Goal: Transaction & Acquisition: Book appointment/travel/reservation

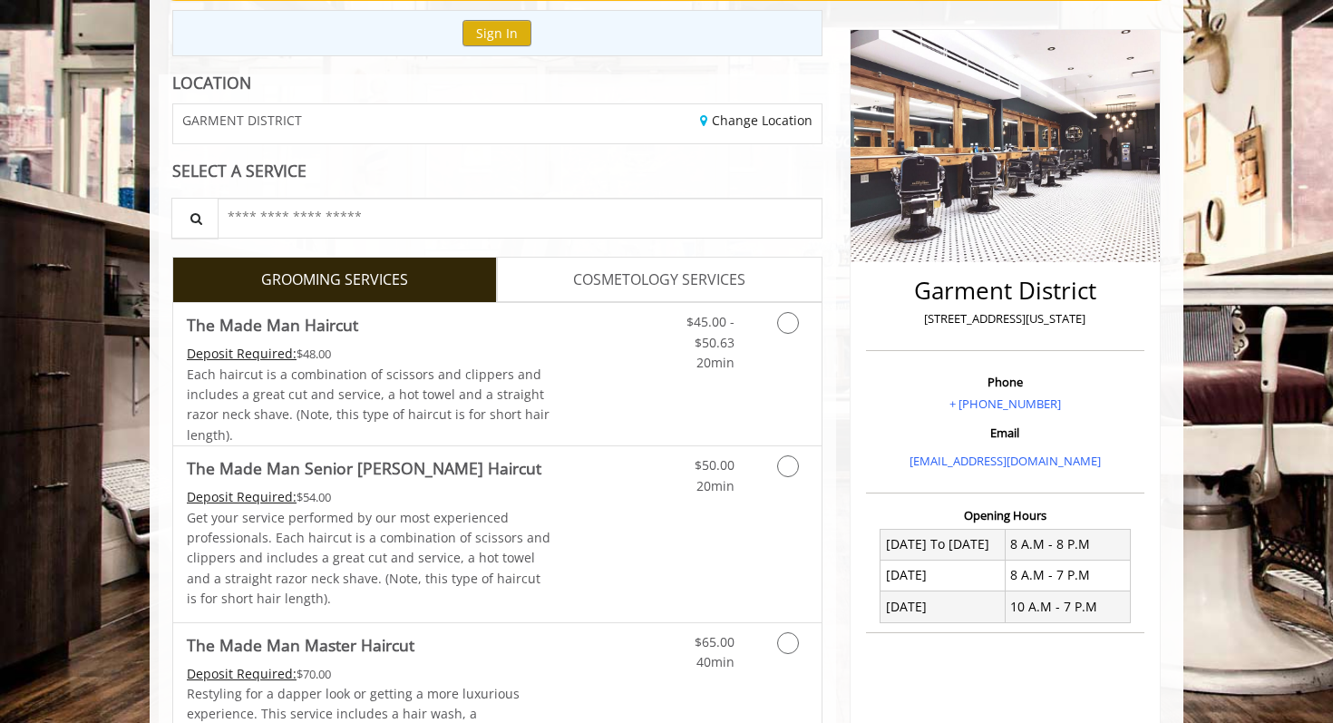
scroll to position [202, 0]
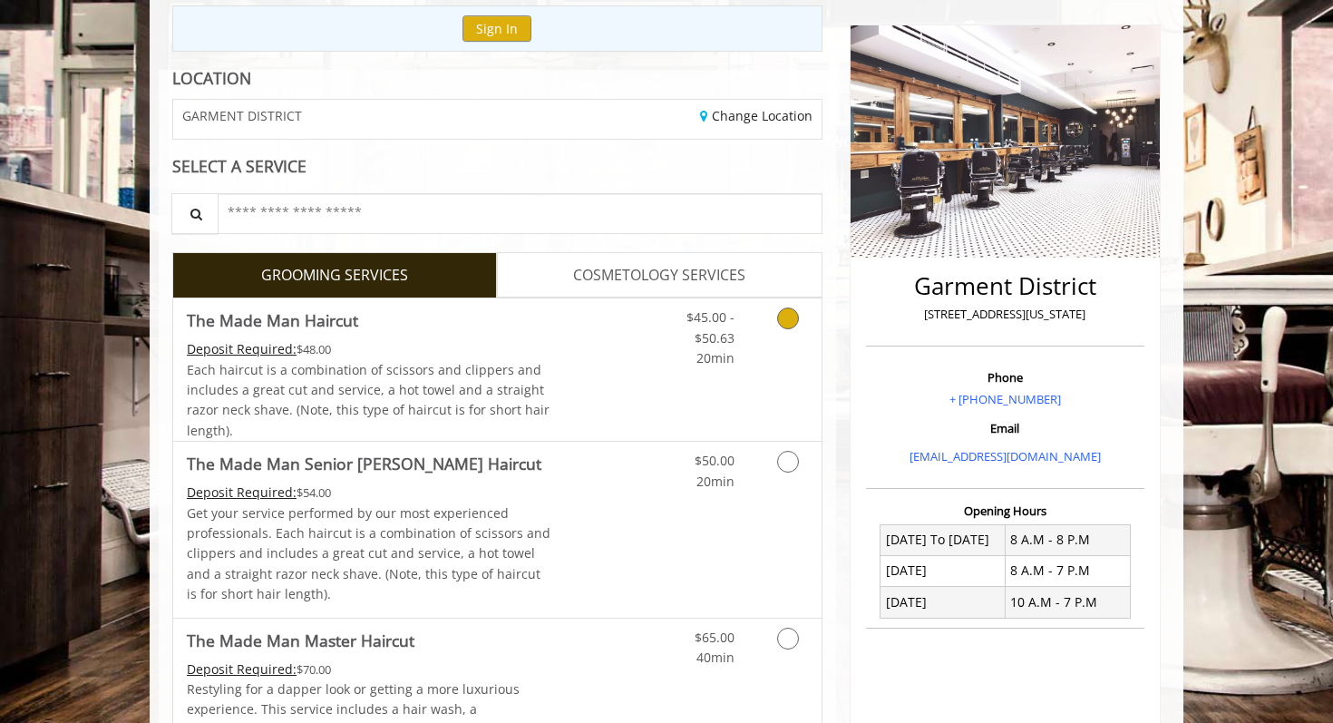
click at [779, 326] on link "Grooming services" at bounding box center [784, 333] width 46 height 70
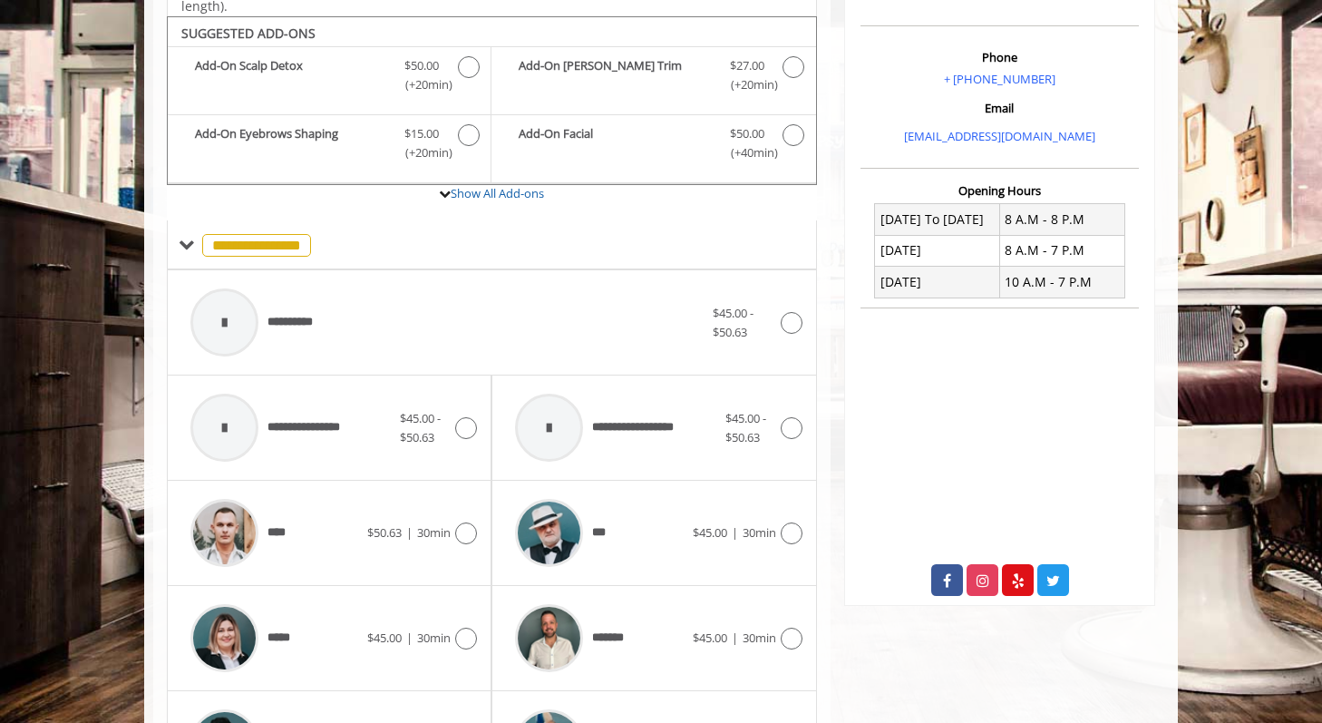
scroll to position [538, 0]
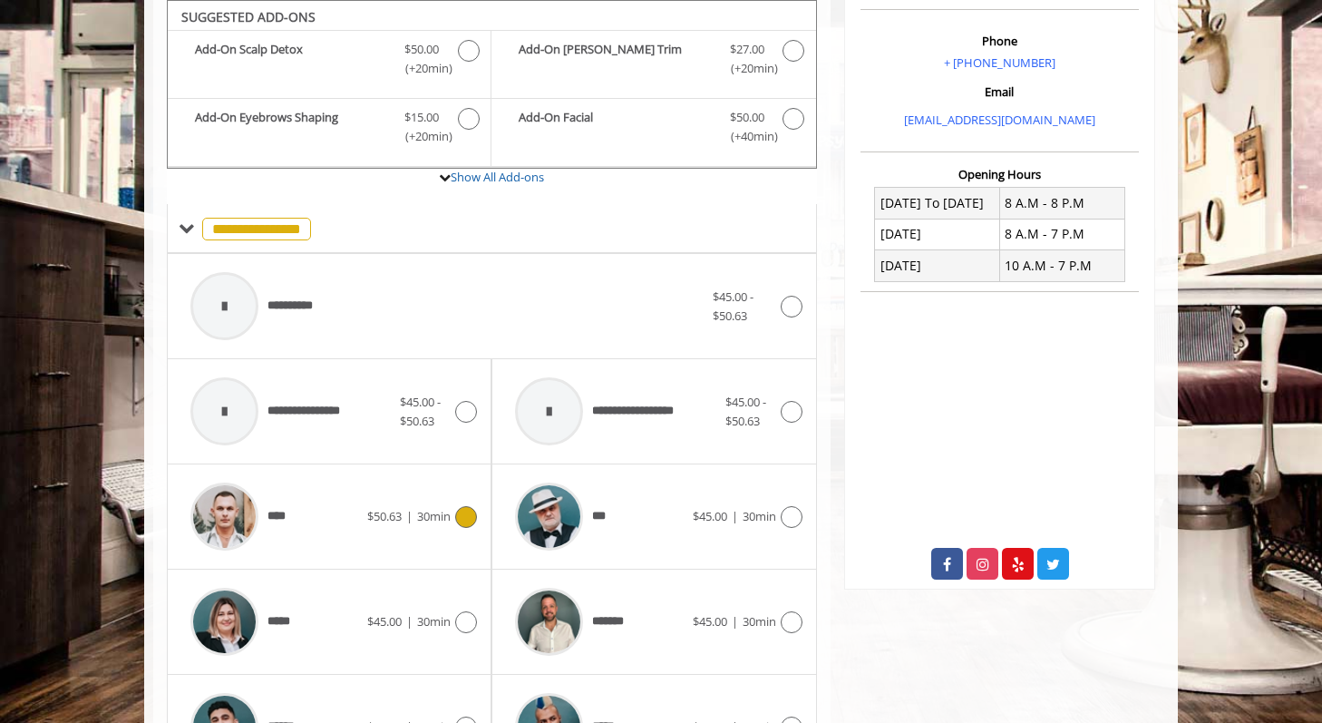
click at [437, 532] on div "**** $50.63 | 30min" at bounding box center [329, 516] width 296 height 86
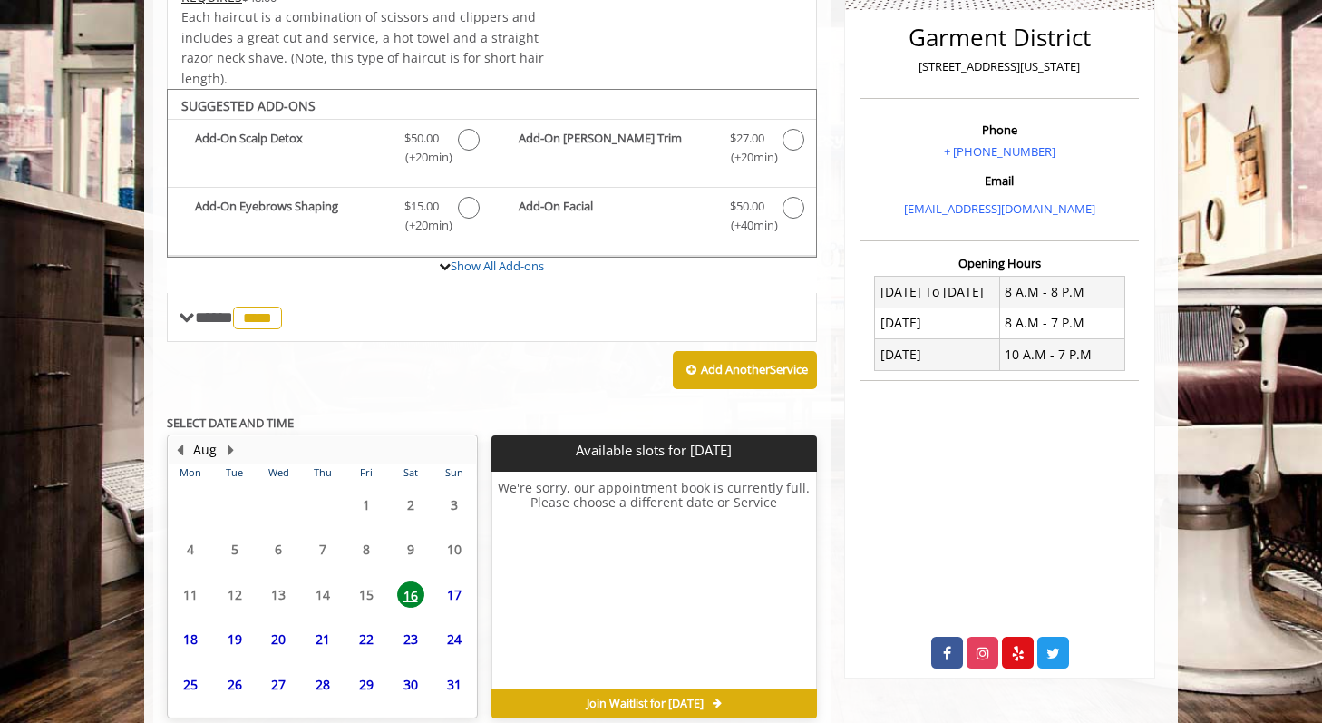
scroll to position [534, 0]
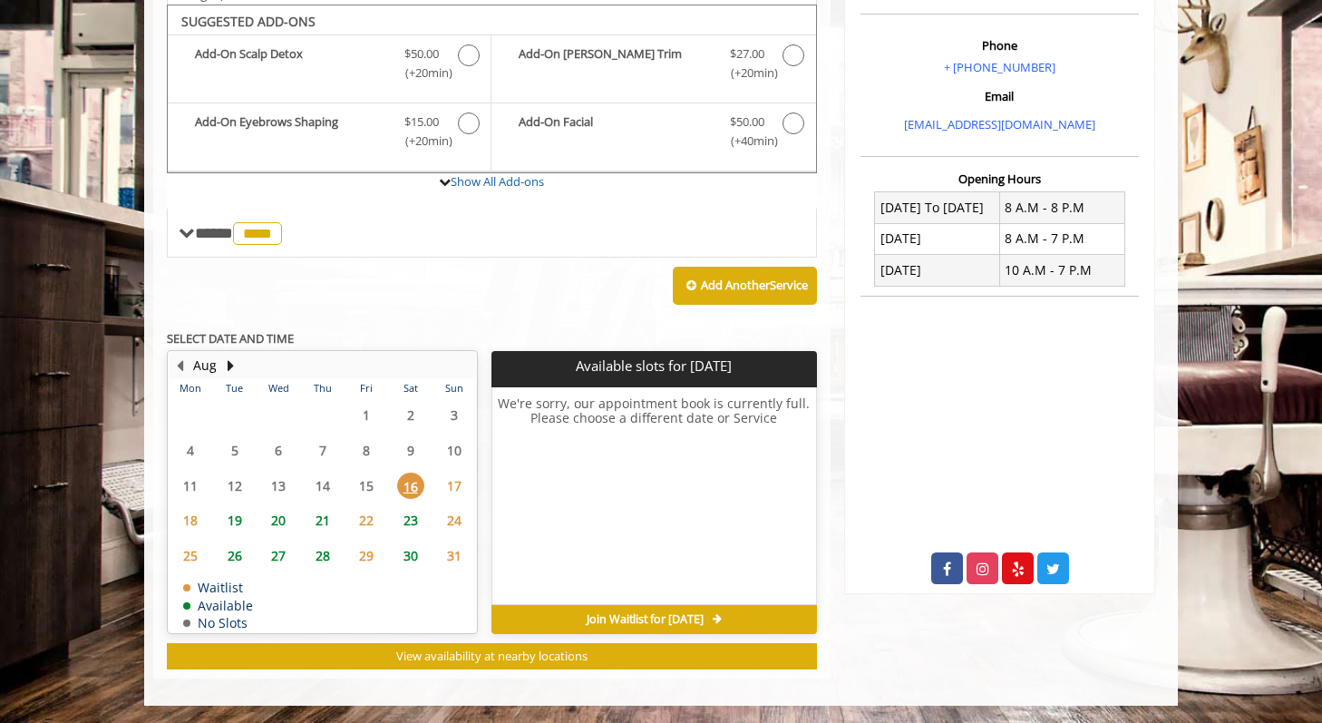
click at [325, 521] on span "21" at bounding box center [322, 520] width 27 height 26
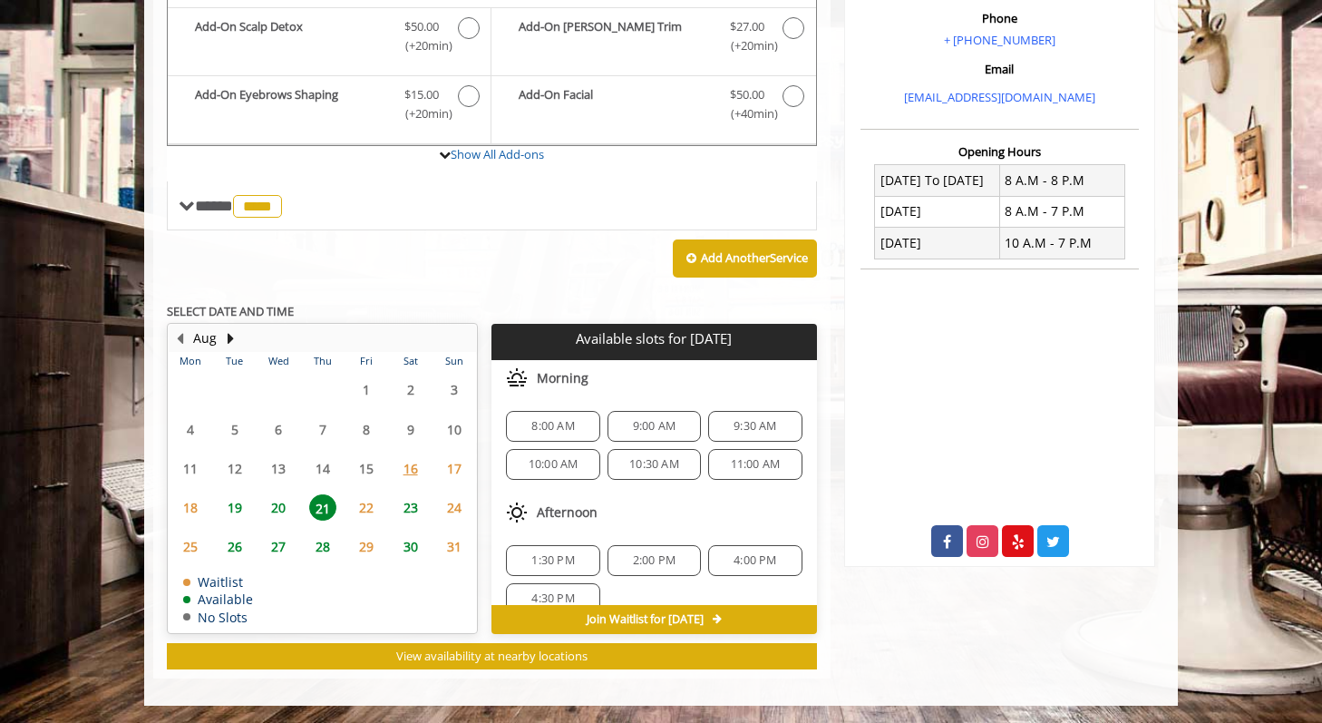
scroll to position [120, 0]
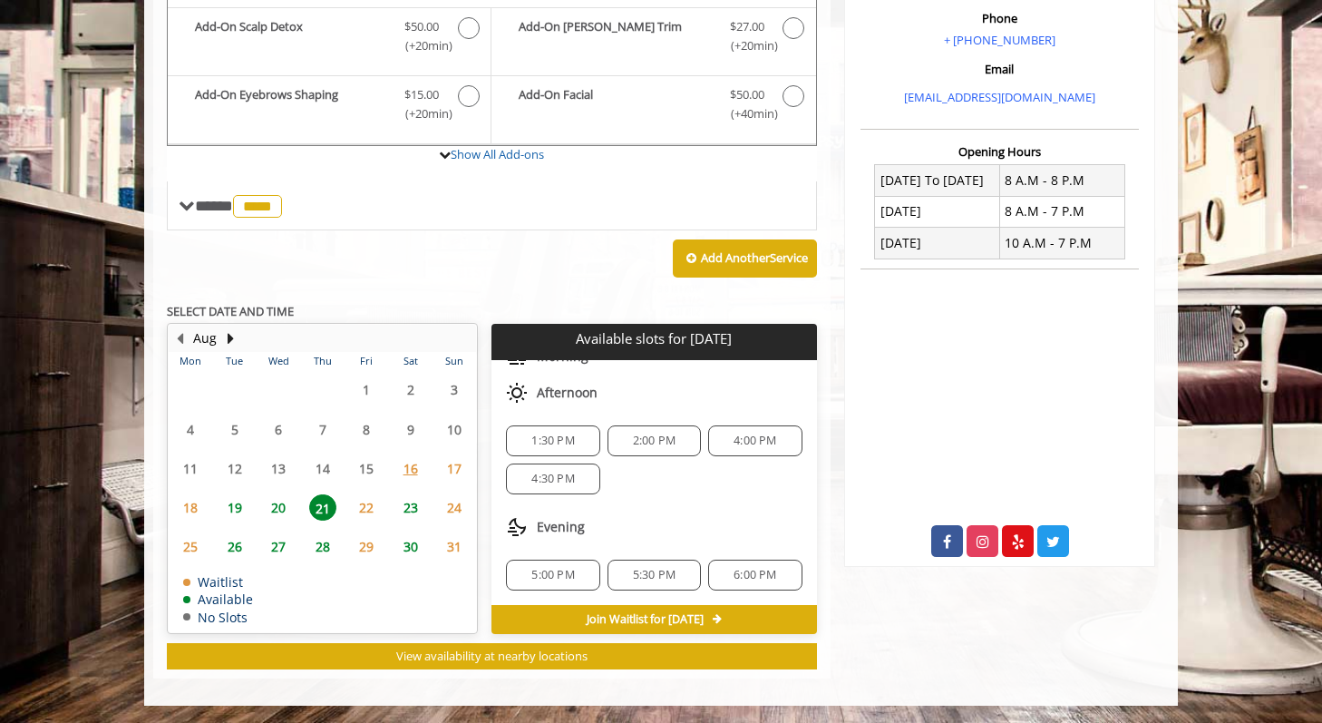
click at [410, 507] on span "23" at bounding box center [410, 507] width 27 height 26
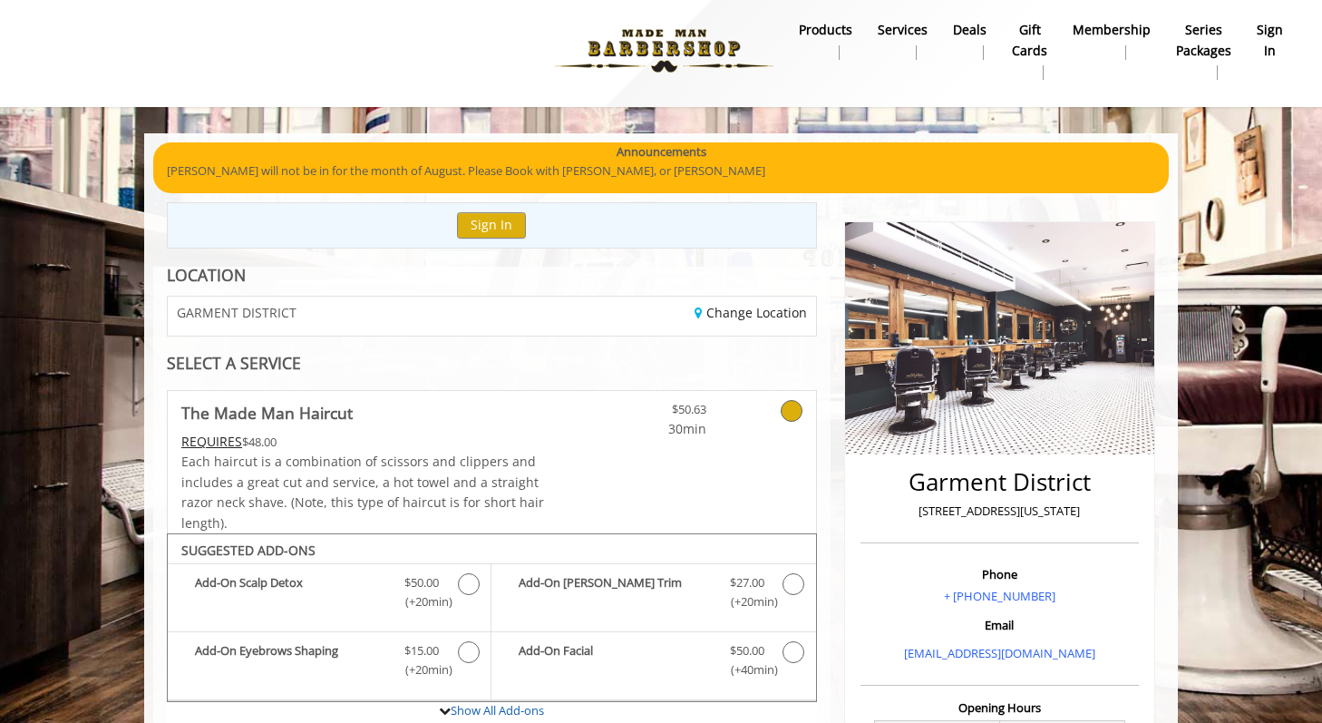
scroll to position [0, 0]
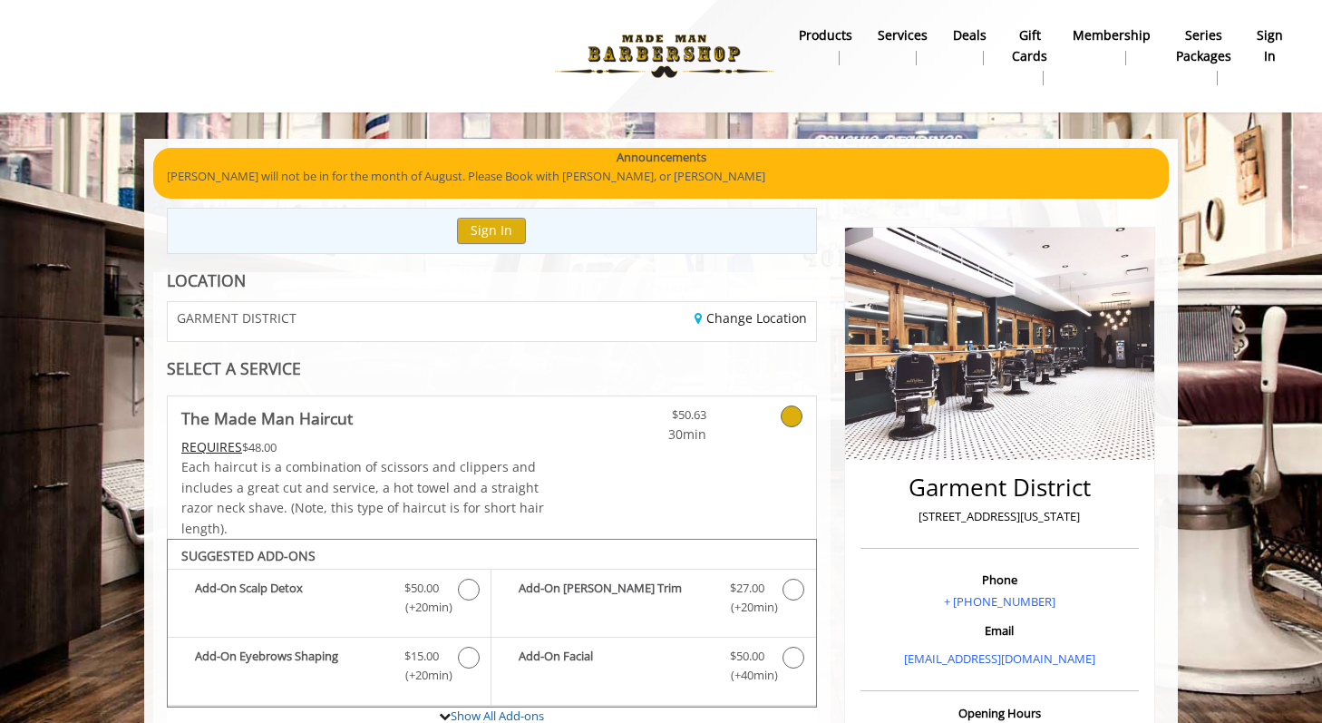
click at [323, 304] on div "GARMENT DISTRICT" at bounding box center [322, 321] width 337 height 39
click at [369, 322] on div "GARMENT DISTRICT" at bounding box center [322, 321] width 337 height 39
click at [793, 318] on link "Change Location" at bounding box center [750, 317] width 112 height 17
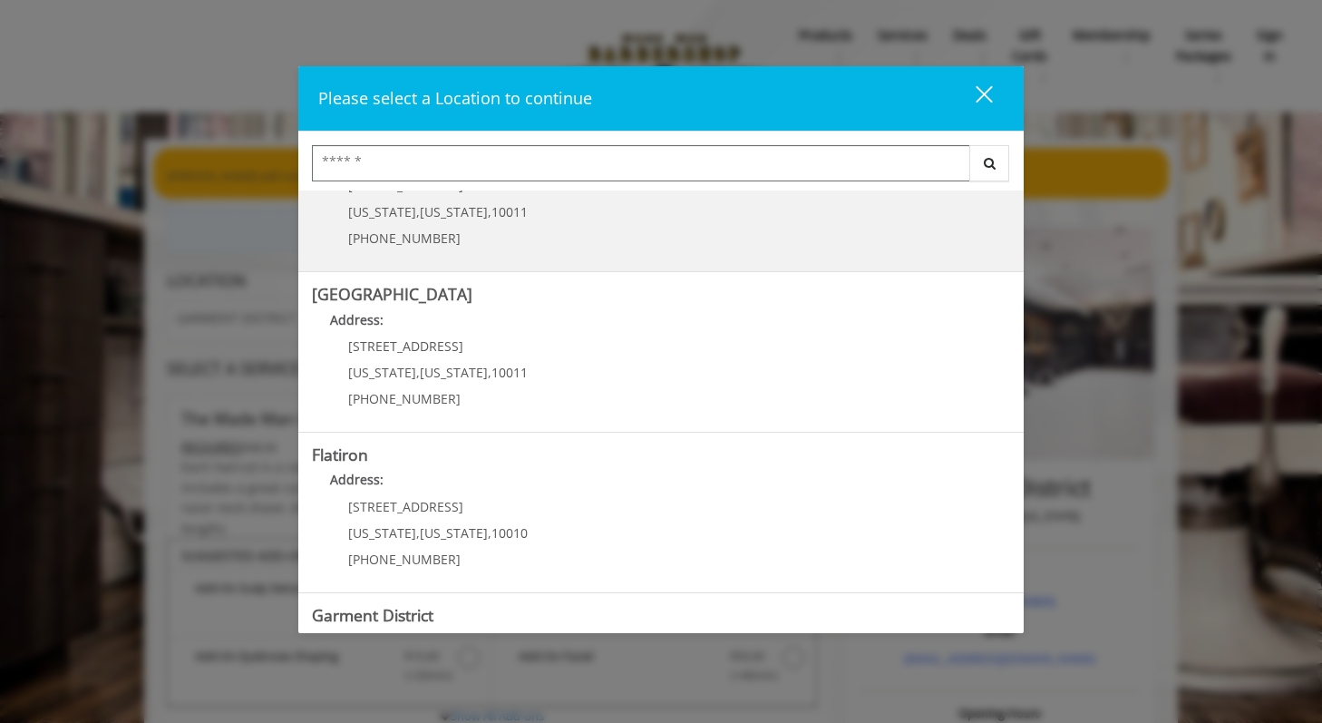
scroll to position [367, 0]
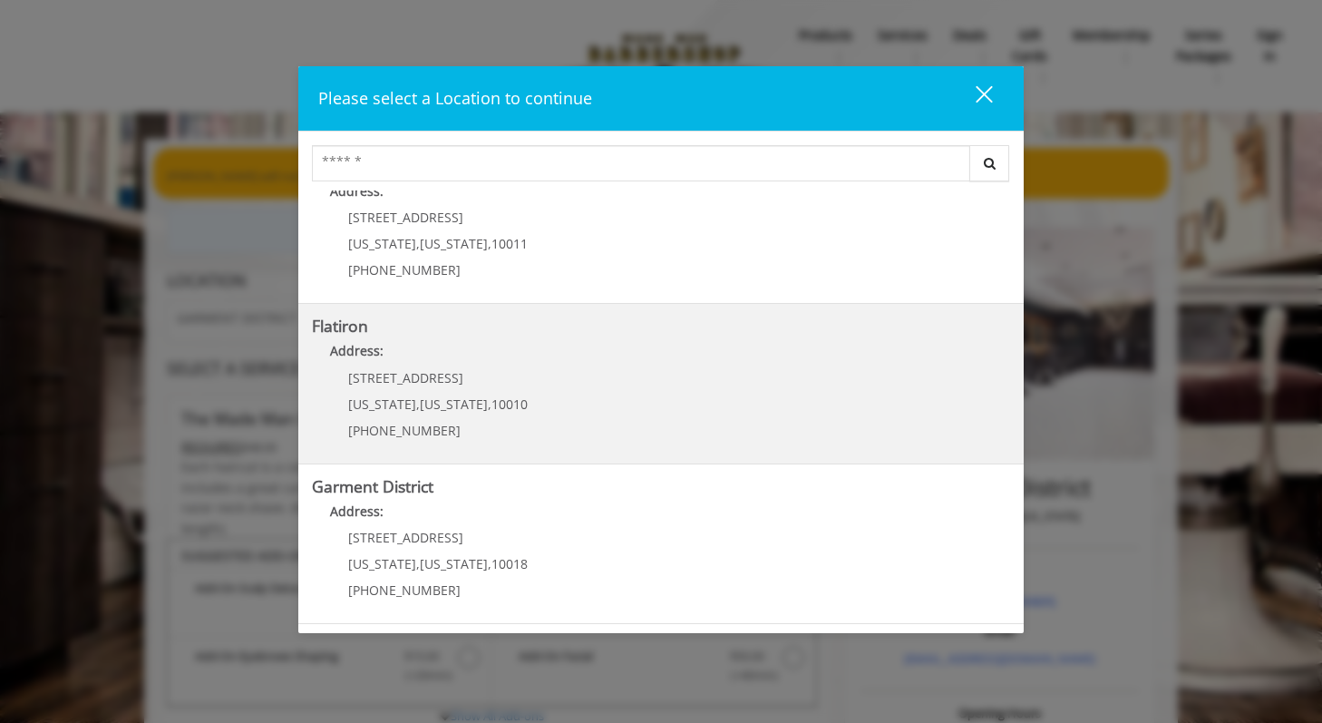
click at [441, 342] on "Address:" at bounding box center [661, 355] width 698 height 29
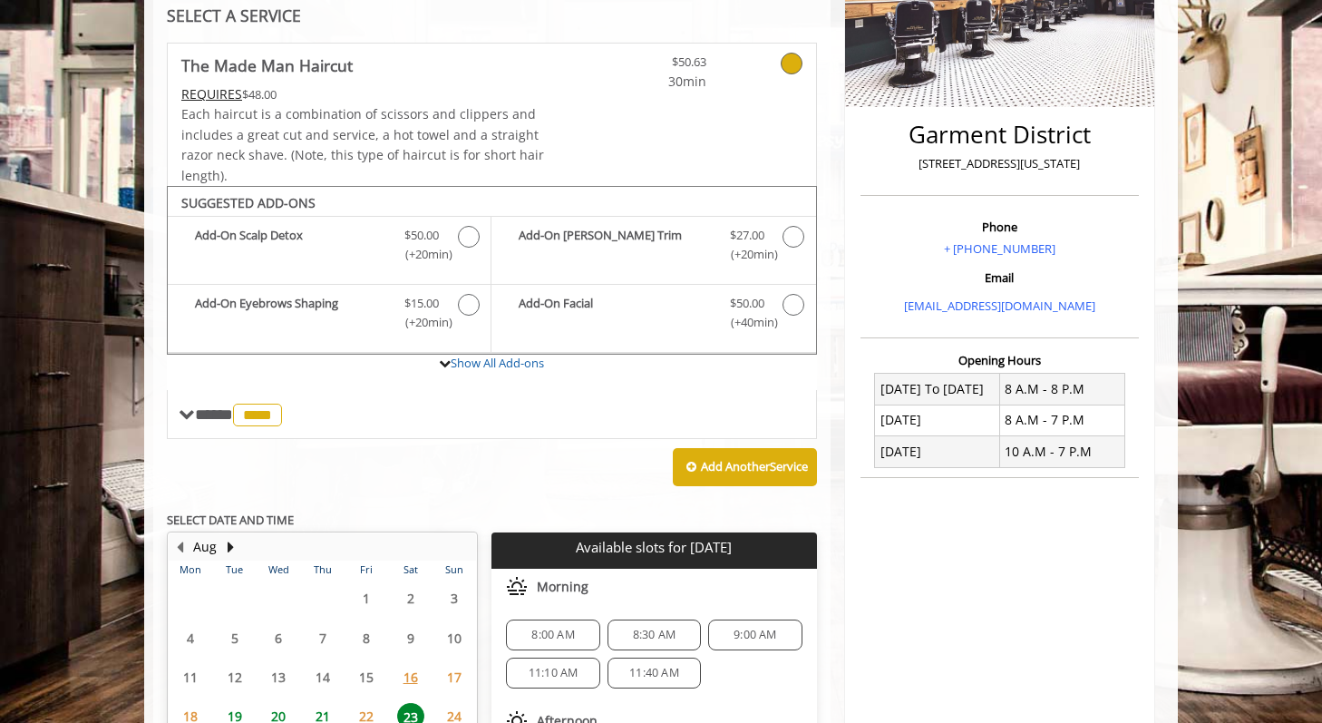
scroll to position [395, 0]
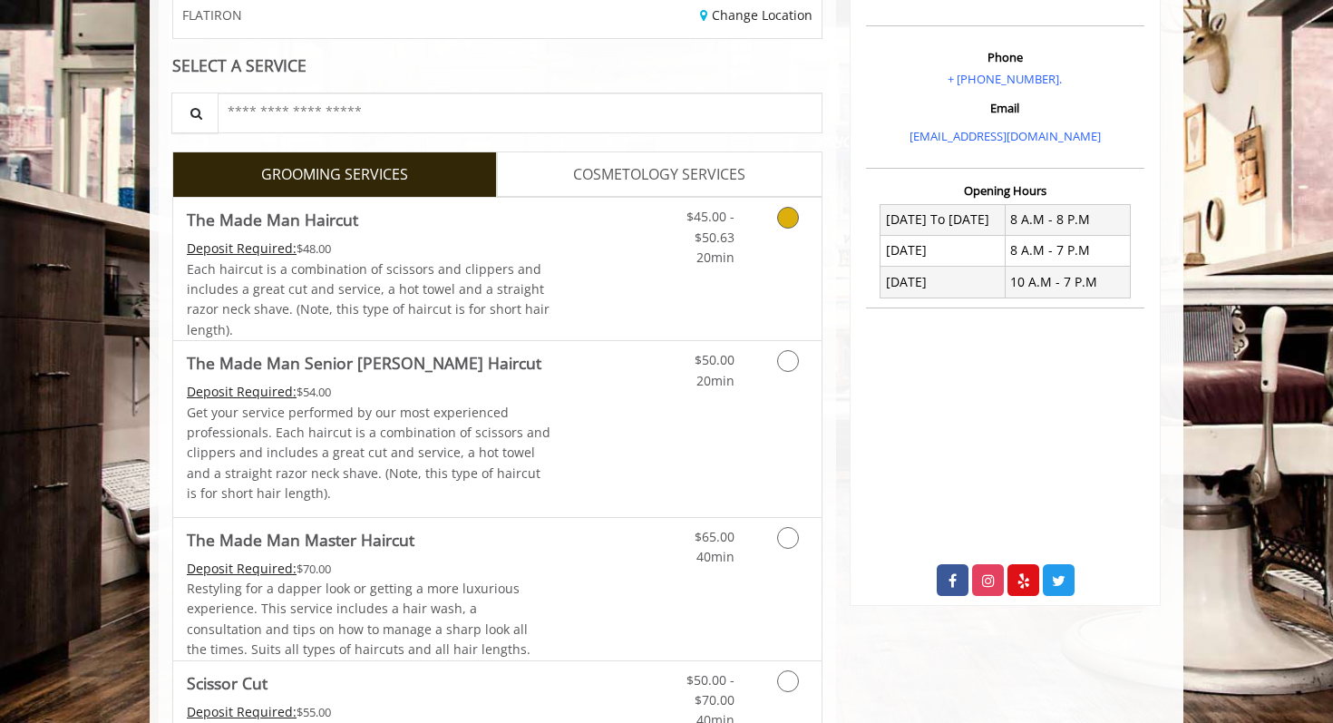
click at [800, 238] on link "Grooming services" at bounding box center [784, 233] width 46 height 70
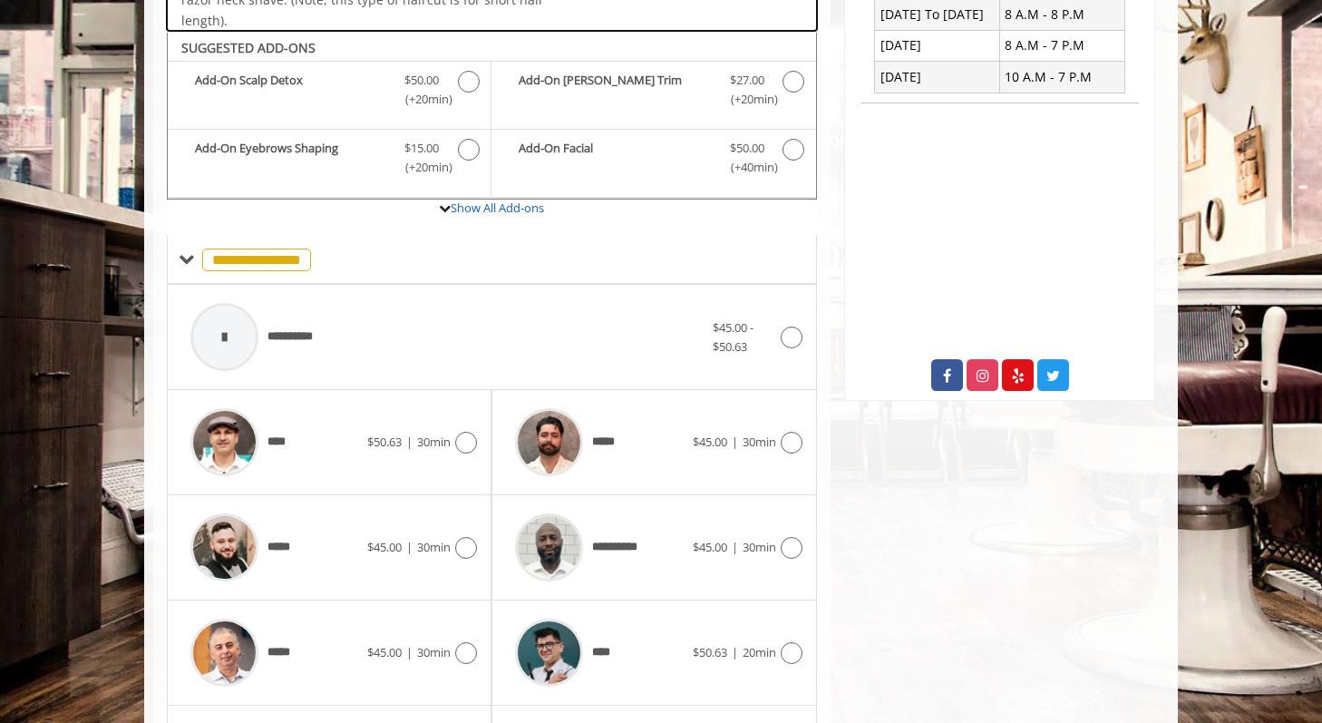
scroll to position [538, 0]
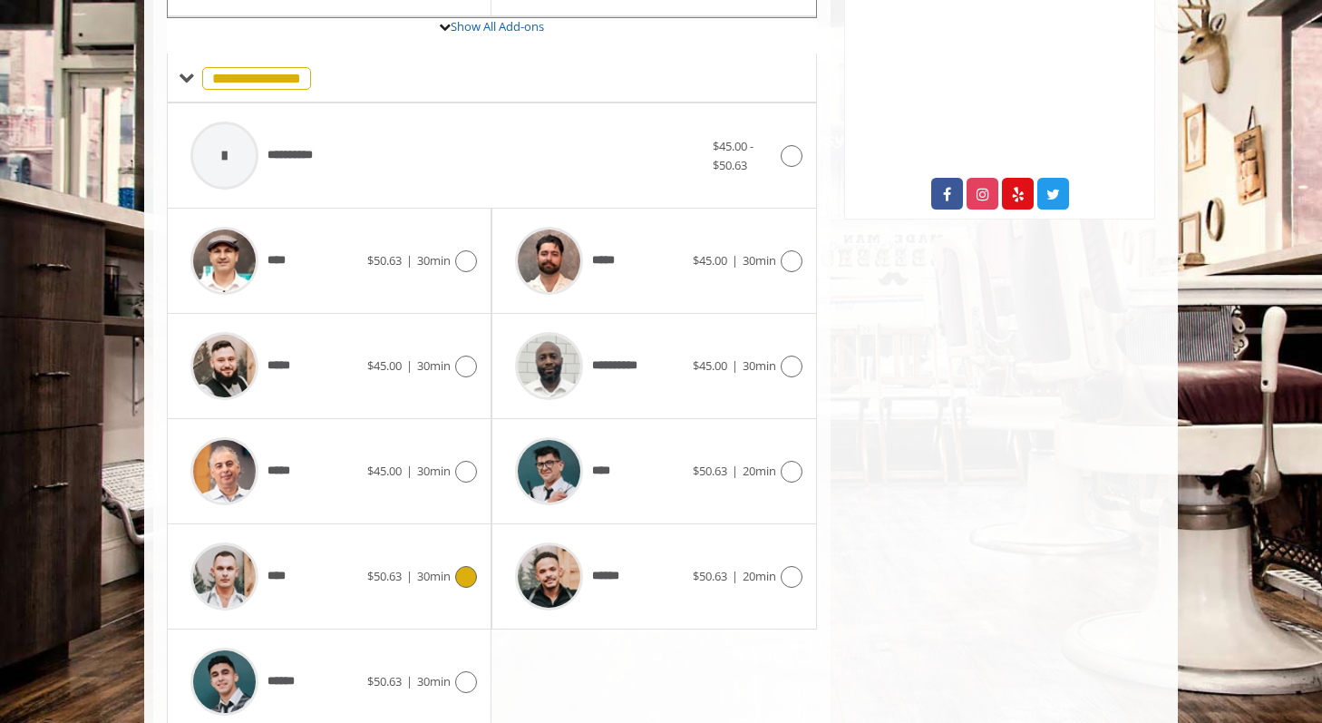
click at [458, 569] on icon at bounding box center [466, 577] width 22 height 22
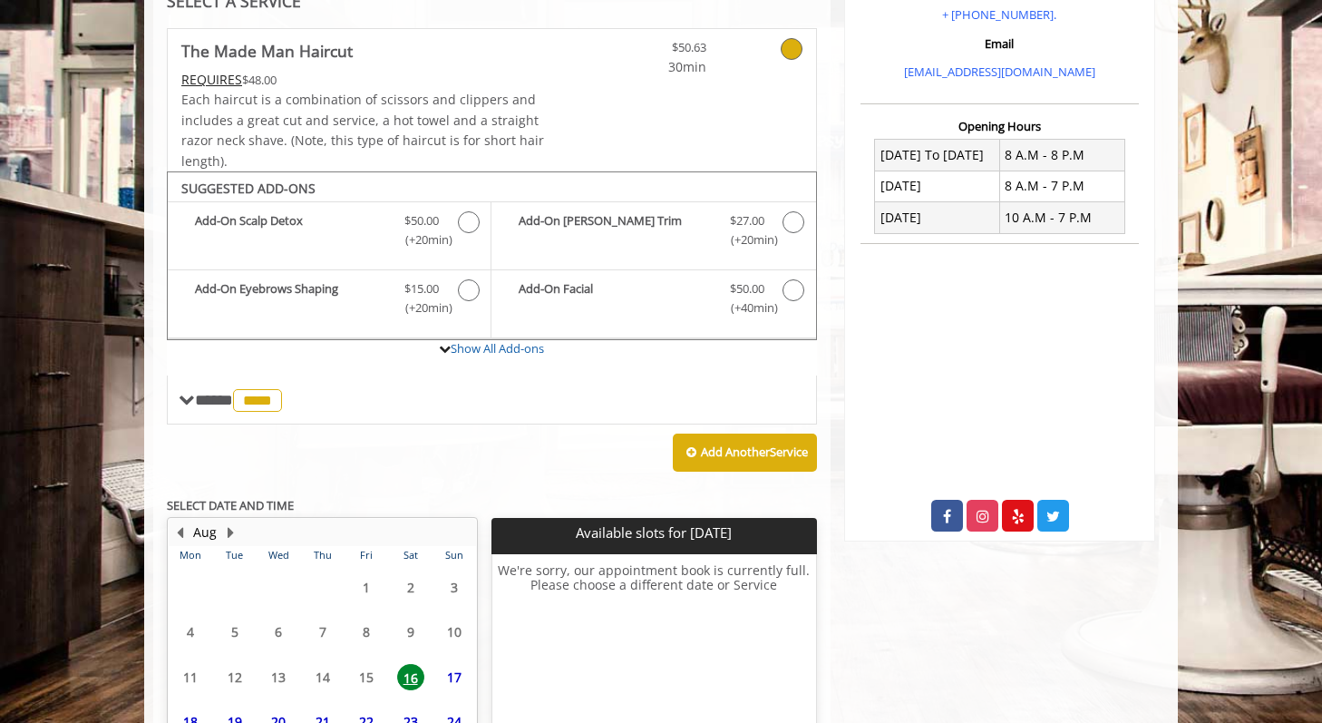
scroll to position [534, 0]
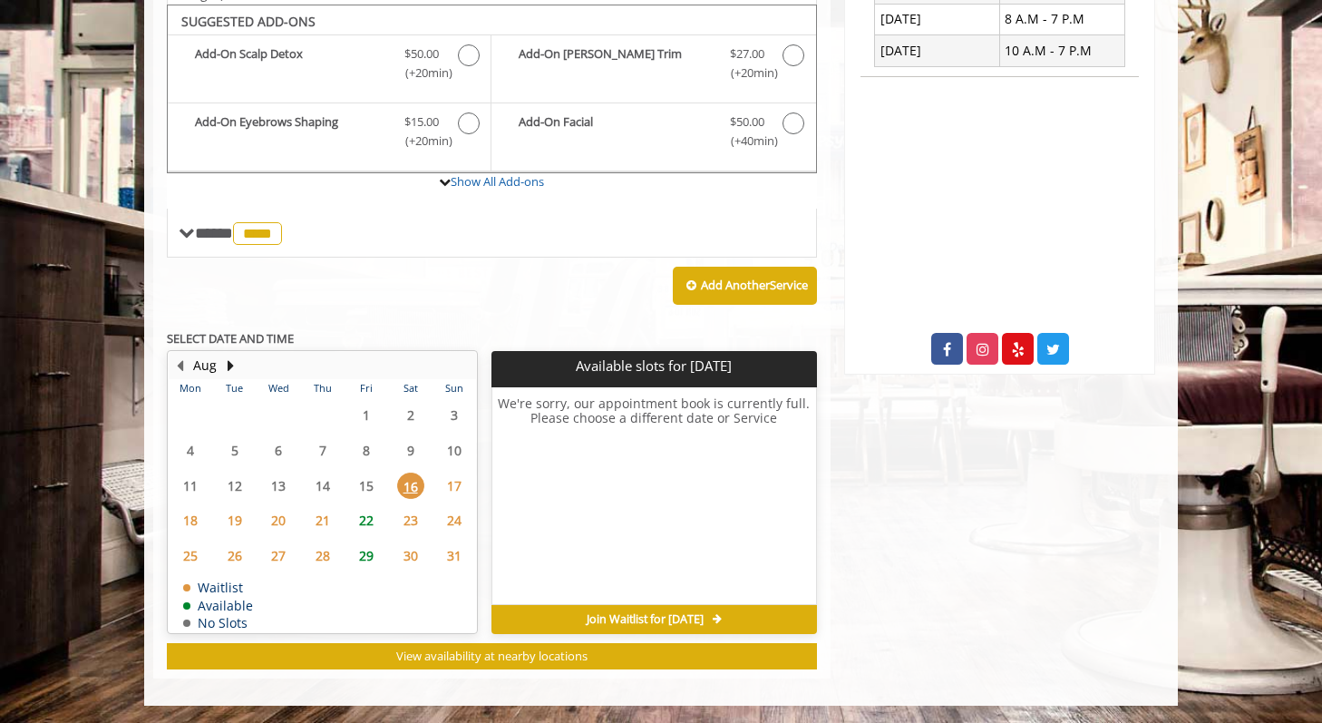
click at [364, 516] on span "22" at bounding box center [366, 520] width 27 height 26
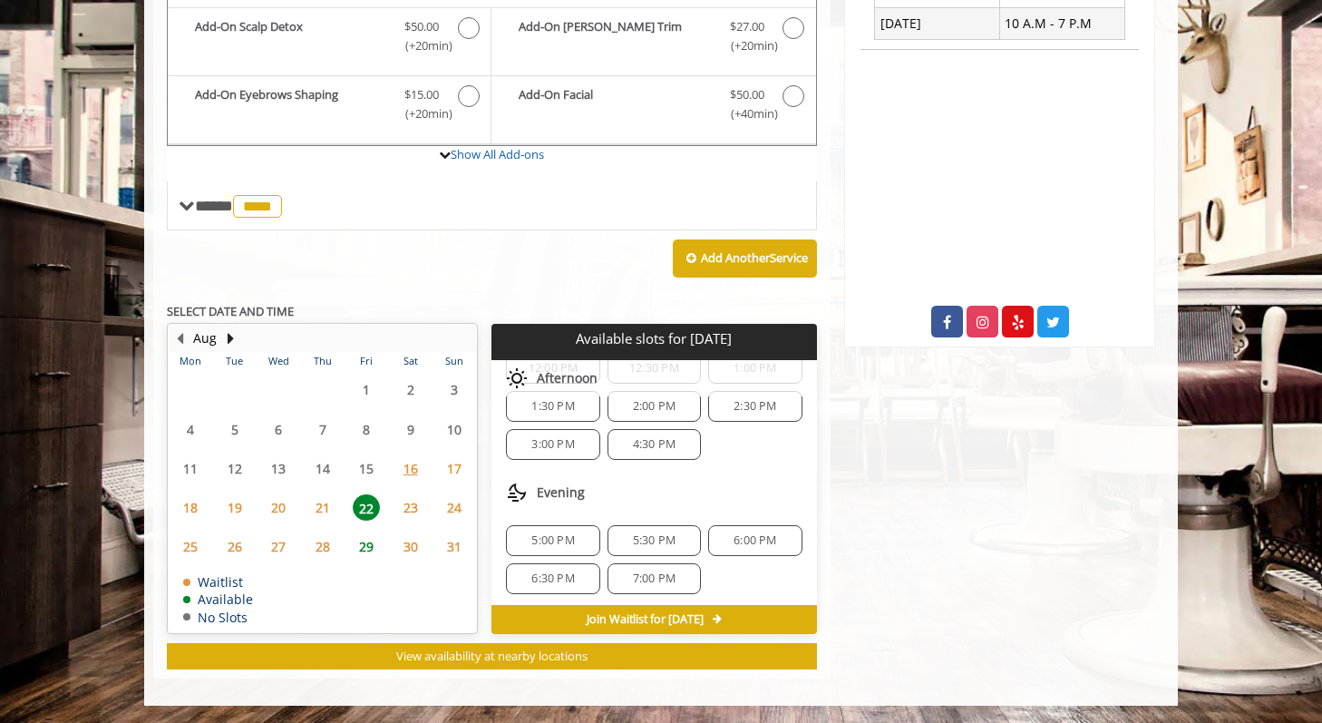
scroll to position [158, 0]
drag, startPoint x: 561, startPoint y: 532, endPoint x: 606, endPoint y: 511, distance: 49.9
click at [606, 511] on div "5:00 PM 5:30 PM 6:00 PM 6:30 PM 7:00 PM" at bounding box center [653, 556] width 325 height 98
click at [635, 496] on div "Evening" at bounding box center [653, 488] width 325 height 36
click at [647, 533] on span "5:30 PM" at bounding box center [654, 536] width 43 height 15
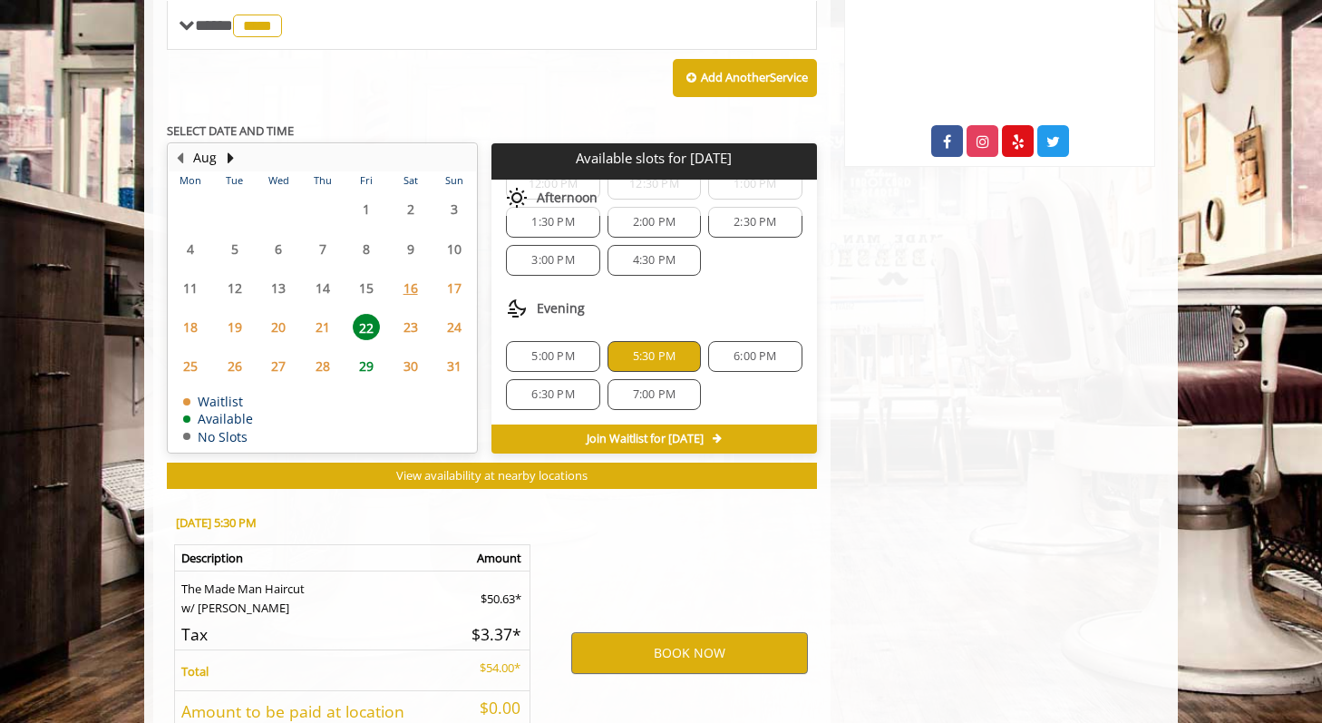
scroll to position [888, 0]
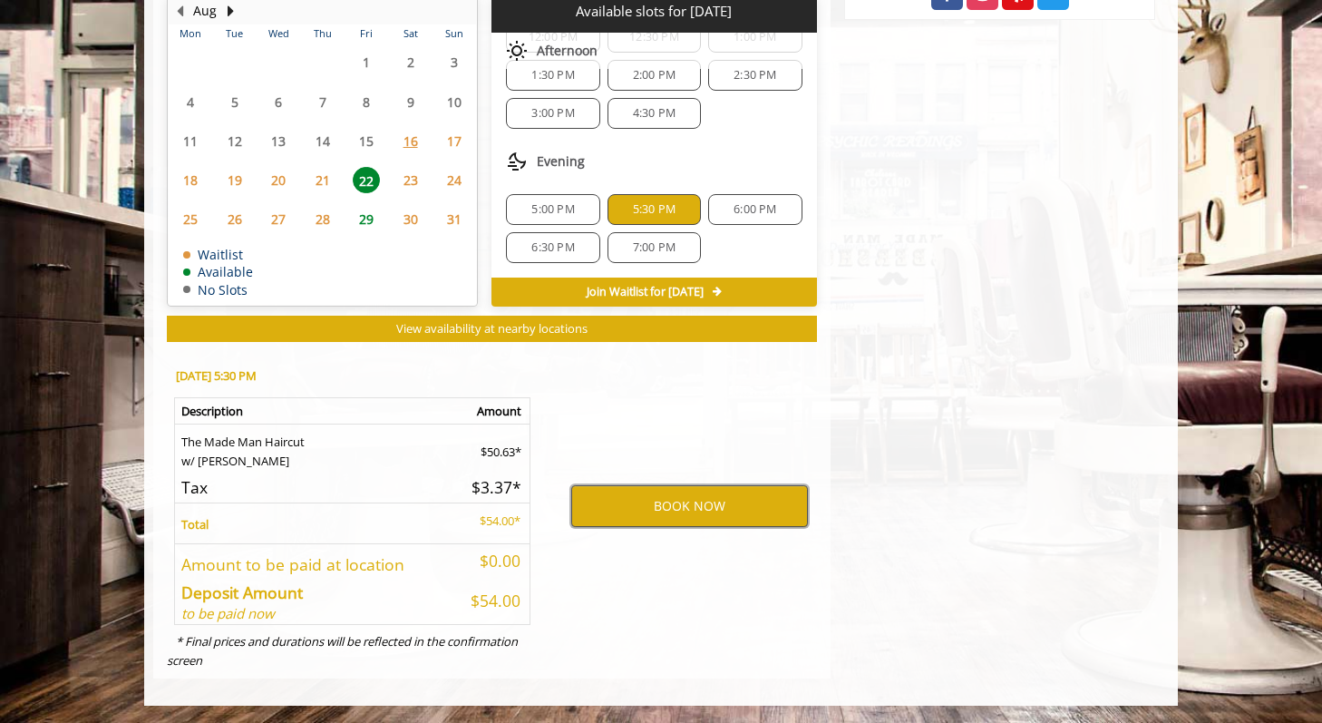
click at [635, 505] on button "BOOK NOW" at bounding box center [689, 506] width 237 height 42
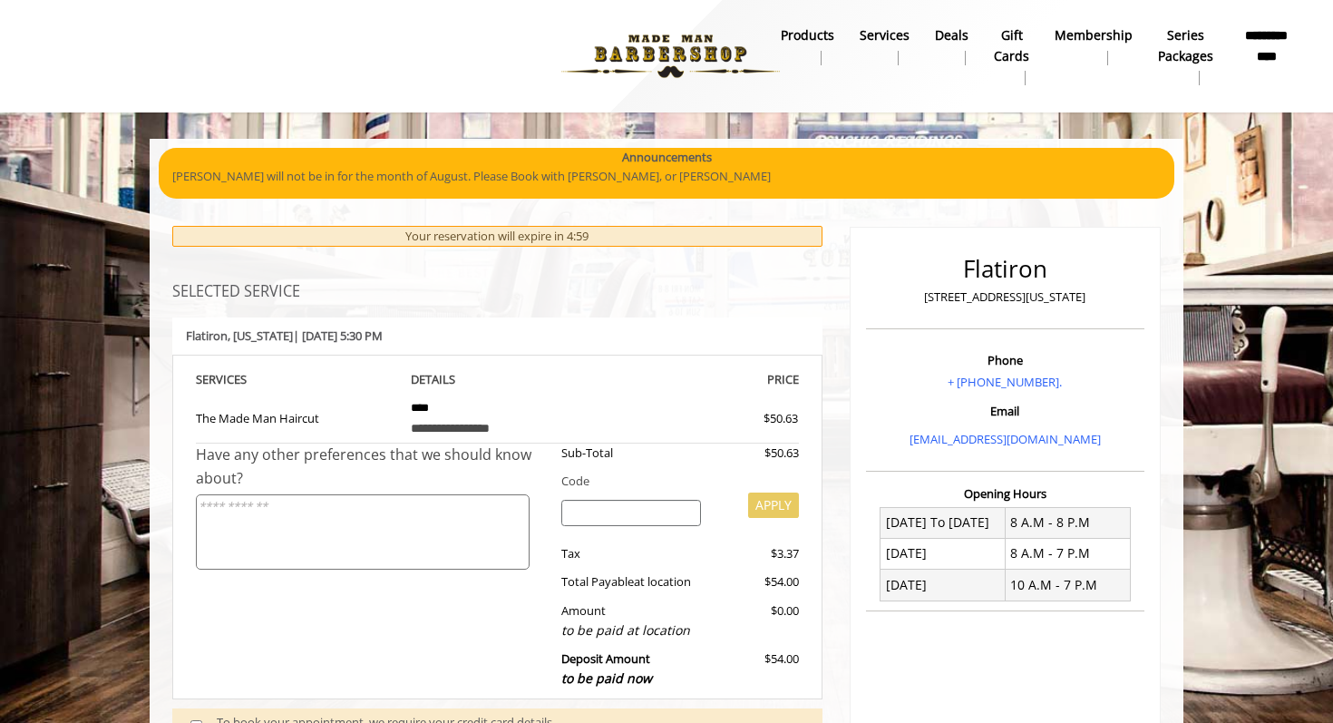
scroll to position [231, 0]
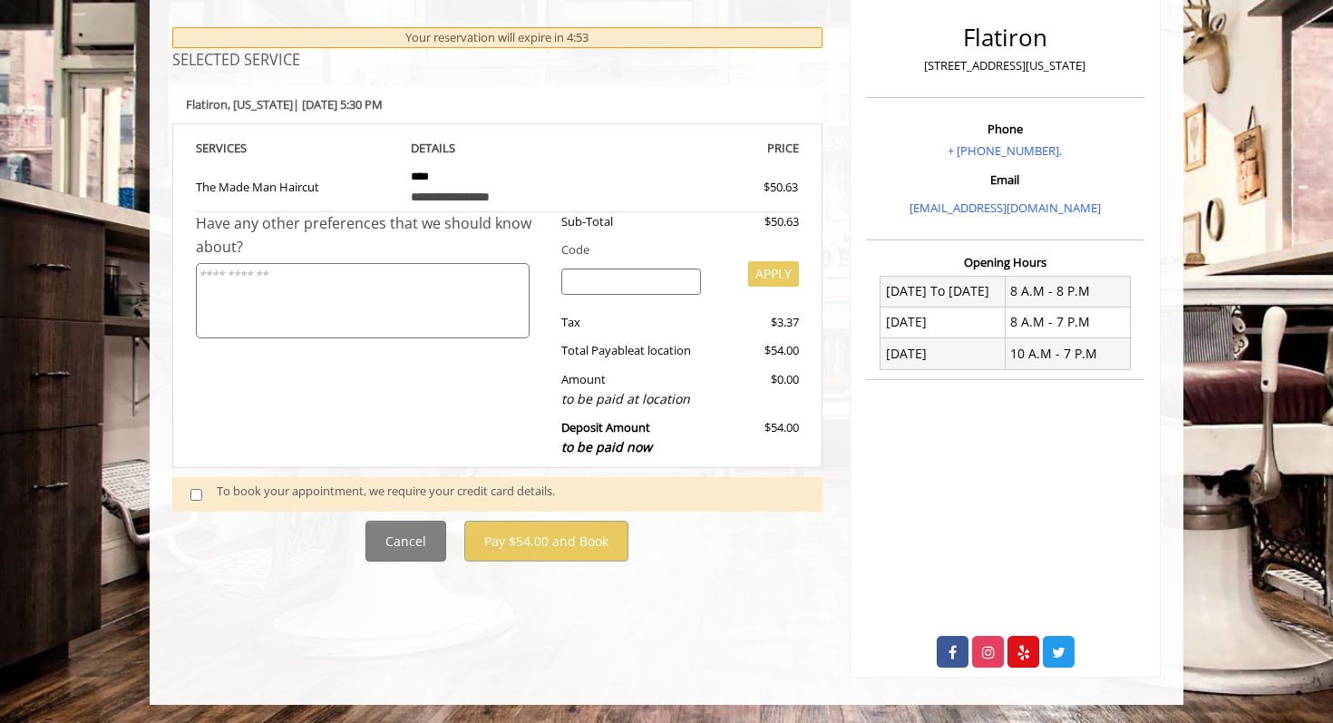
click at [202, 494] on span at bounding box center [203, 493] width 53 height 24
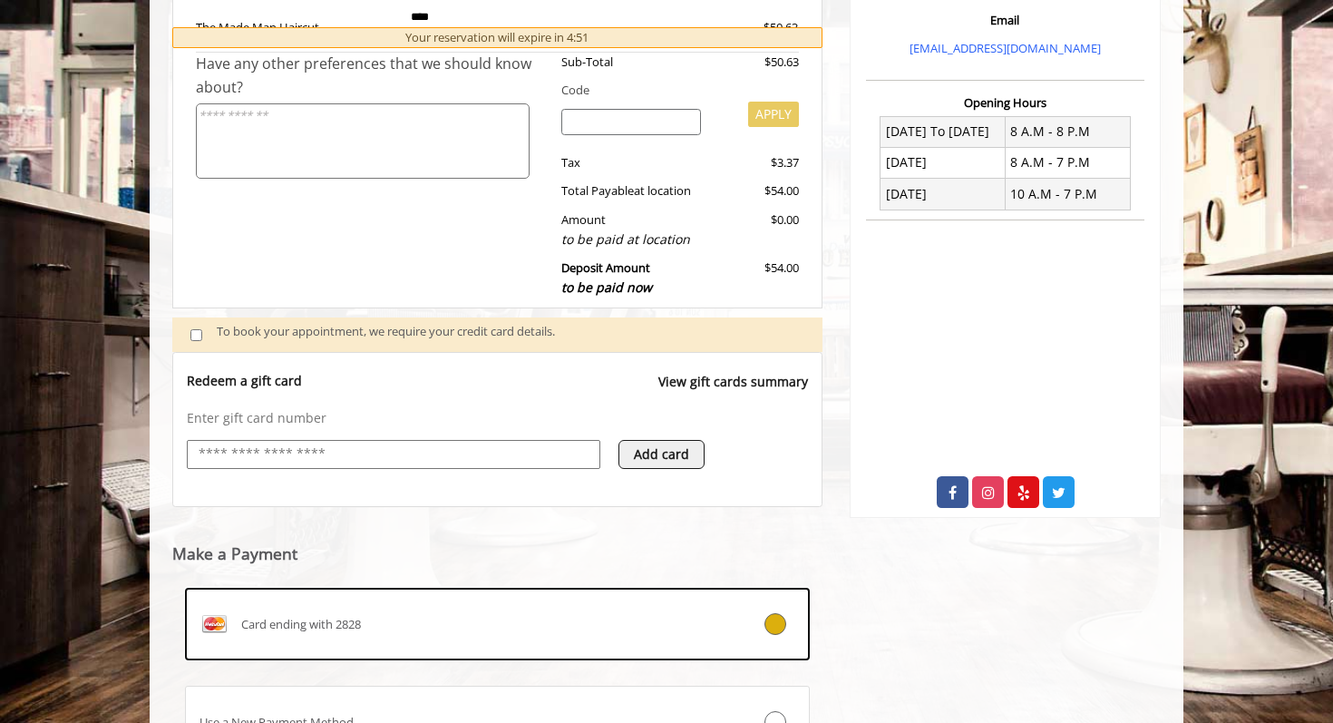
scroll to position [558, 0]
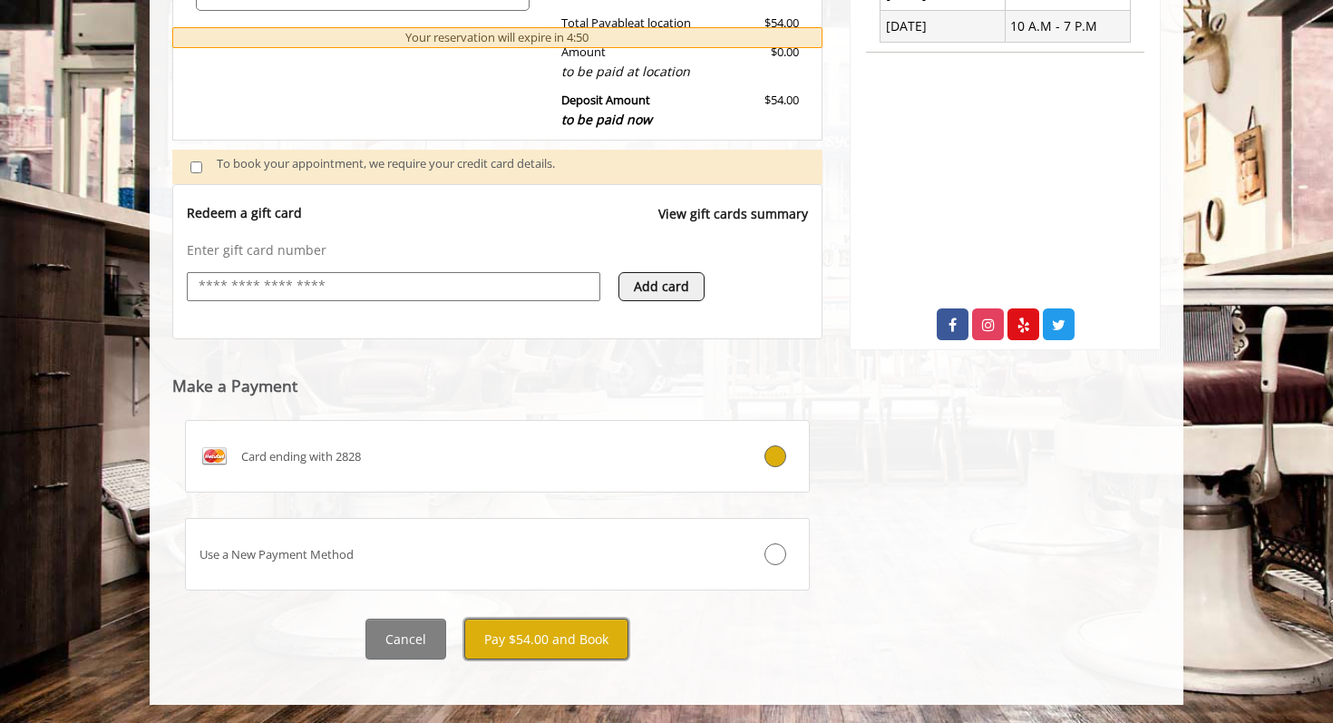
click at [549, 632] on button "Pay $54.00 and Book" at bounding box center [546, 638] width 164 height 41
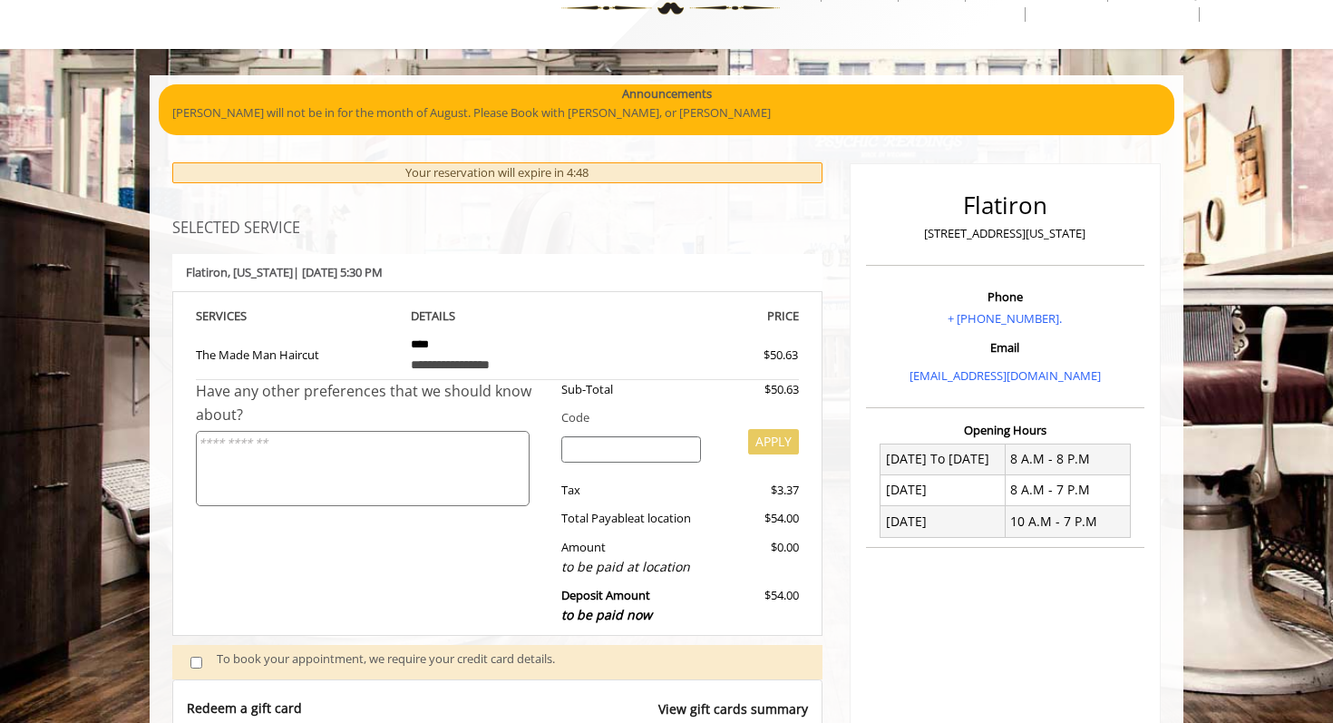
scroll to position [135, 0]
